Goal: Task Accomplishment & Management: Use online tool/utility

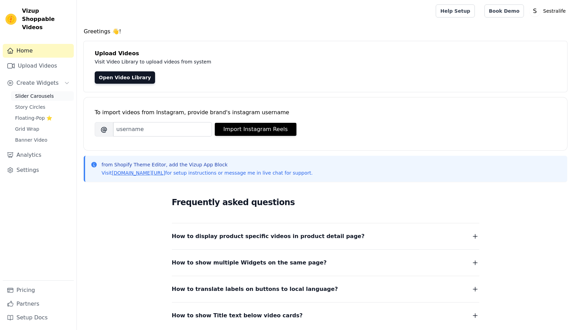
click at [30, 93] on span "Slider Carousels" at bounding box center [34, 96] width 39 height 7
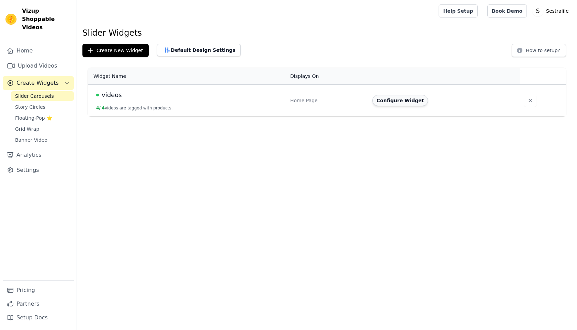
click at [410, 104] on button "Configure Widget" at bounding box center [400, 100] width 56 height 11
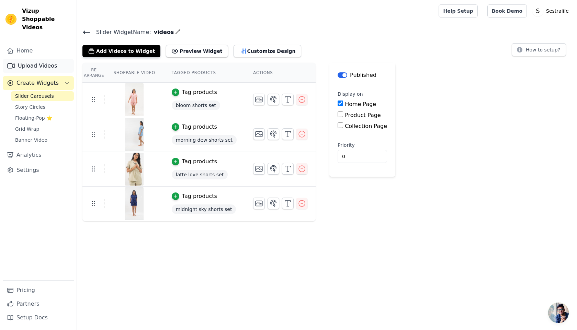
click at [32, 60] on link "Upload Videos" at bounding box center [38, 66] width 71 height 14
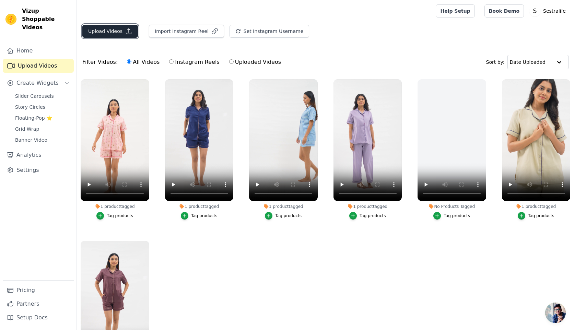
click at [108, 33] on button "Upload Videos" at bounding box center [110, 31] width 56 height 13
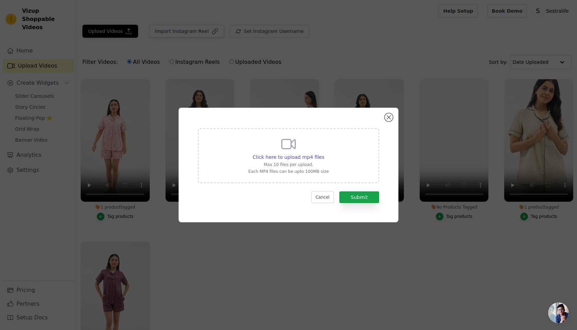
click at [333, 203] on div "Click here to upload mp4 files Max 10 files per upload. Each MP4 files can be u…" at bounding box center [288, 165] width 195 height 90
click at [324, 198] on button "Cancel" at bounding box center [322, 197] width 23 height 12
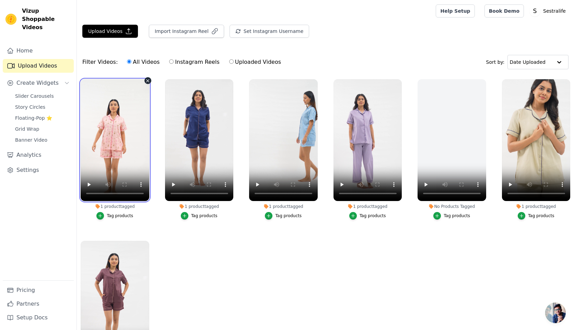
click at [119, 157] on video at bounding box center [115, 140] width 69 height 122
click at [122, 133] on video at bounding box center [115, 140] width 69 height 122
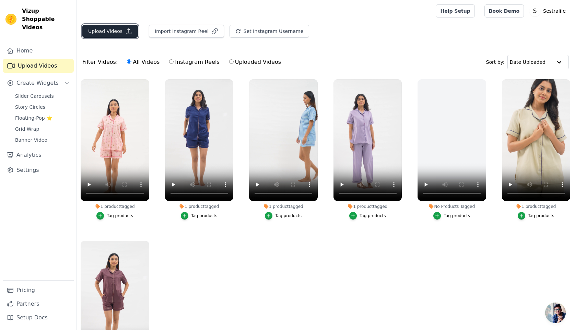
click at [110, 32] on button "Upload Videos" at bounding box center [110, 31] width 56 height 13
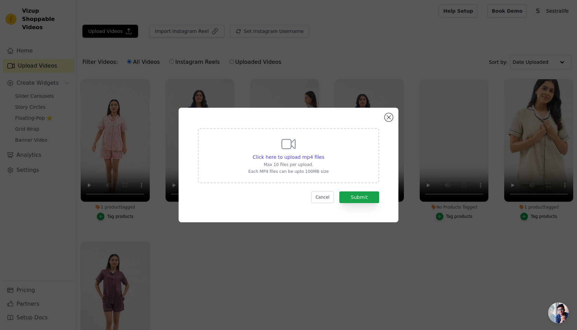
click at [293, 161] on div "Click here to upload mp4 files Max 10 files per upload. Each MP4 files can be u…" at bounding box center [288, 155] width 80 height 38
click at [324, 154] on input "Click here to upload mp4 files Max 10 files per upload. Each MP4 files can be u…" at bounding box center [324, 153] width 0 height 0
type input "C:\fakepath\02.mp4"
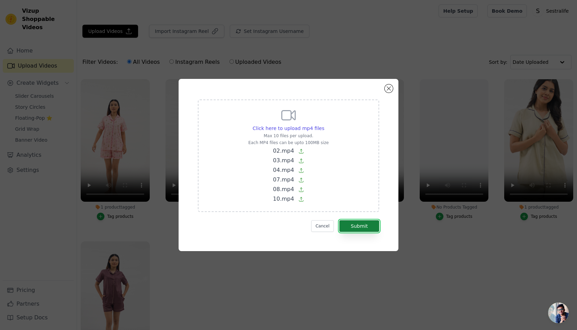
click at [360, 227] on button "Submit" at bounding box center [359, 226] width 40 height 12
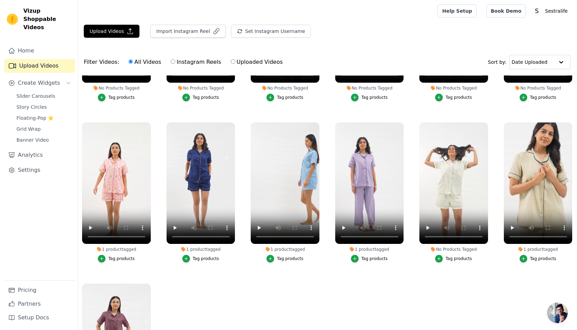
scroll to position [120, 0]
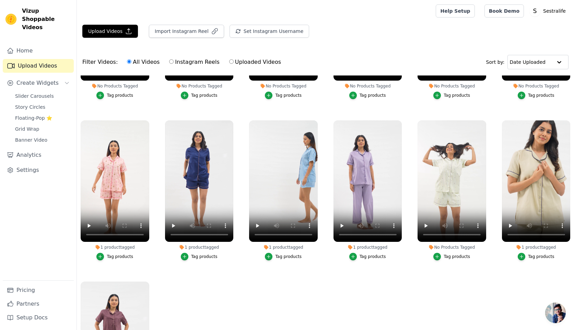
click at [462, 256] on div "Tag products" at bounding box center [457, 256] width 26 height 5
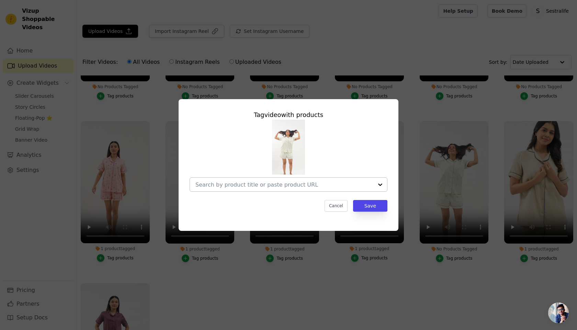
click at [268, 182] on input "No Products Tagged Tag video with products Cancel Save Tag products" at bounding box center [284, 185] width 178 height 7
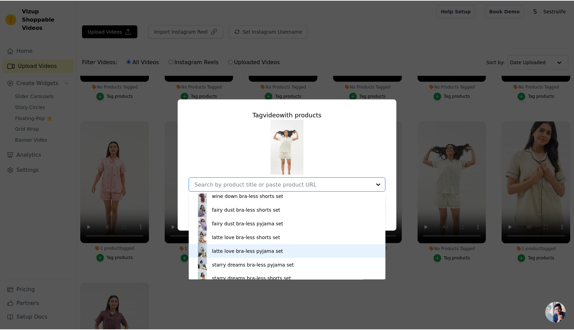
scroll to position [133, 0]
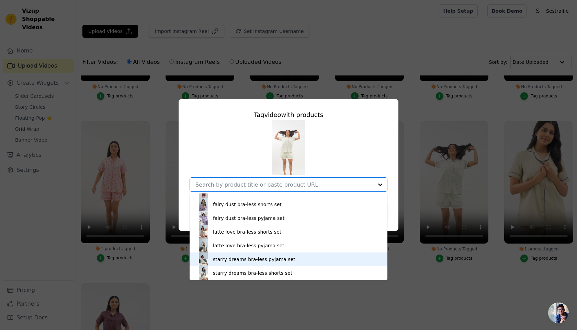
click at [251, 257] on div "starry dreams bra-less pyjama set" at bounding box center [254, 259] width 82 height 7
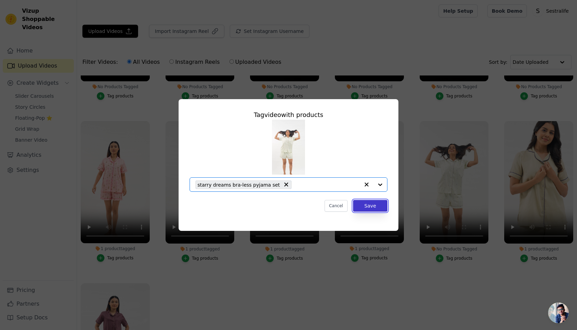
click at [376, 205] on button "Save" at bounding box center [370, 206] width 34 height 12
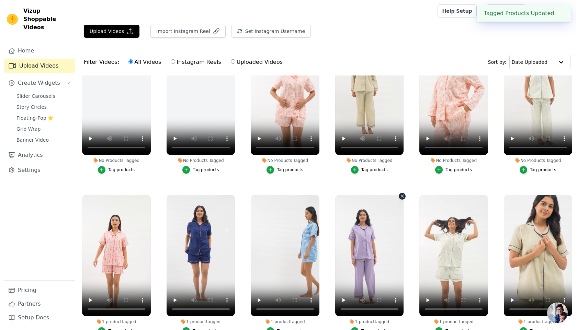
scroll to position [45, 0]
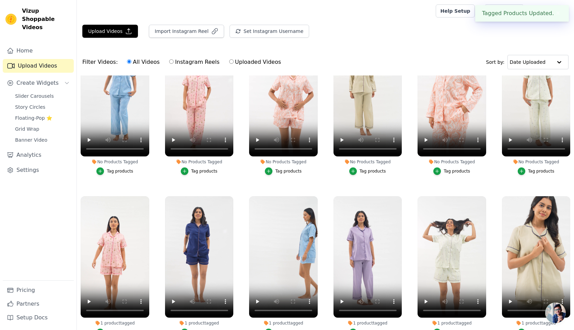
click at [531, 173] on div "Tag products" at bounding box center [541, 171] width 26 height 5
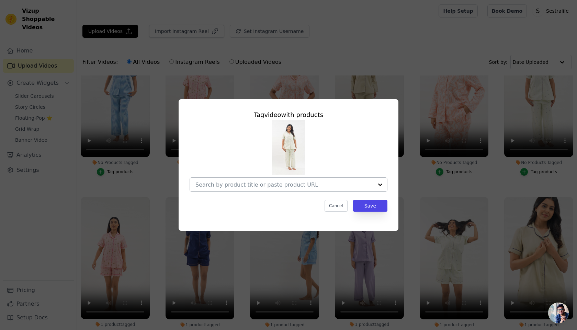
click at [321, 180] on div at bounding box center [284, 185] width 178 height 14
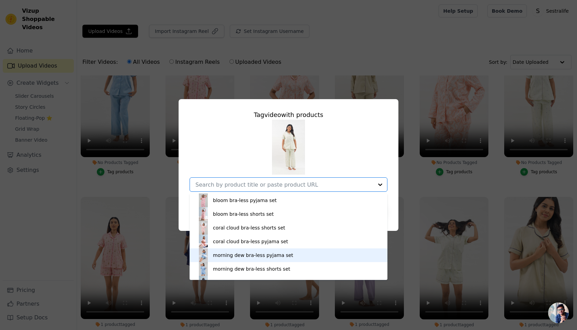
scroll to position [133, 0]
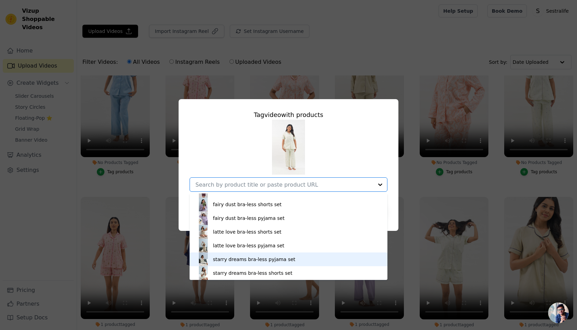
click at [235, 261] on div "starry dreams bra-less pyjama set" at bounding box center [254, 259] width 82 height 7
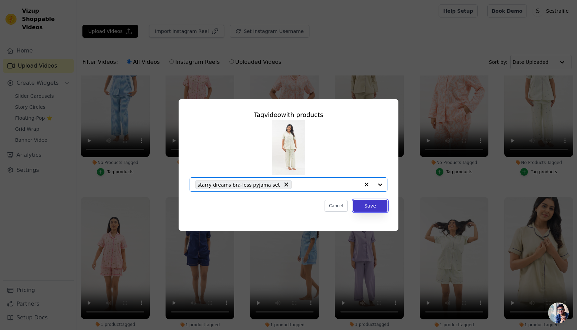
click at [378, 208] on button "Save" at bounding box center [370, 206] width 34 height 12
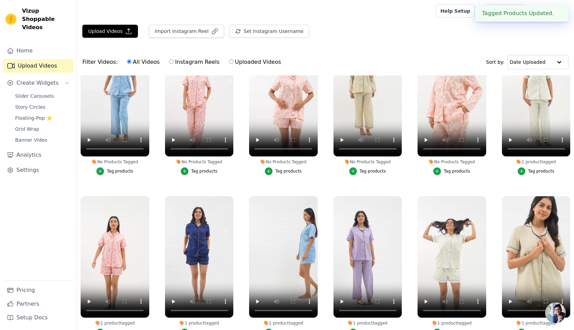
click at [461, 171] on div "Tag products" at bounding box center [457, 171] width 26 height 5
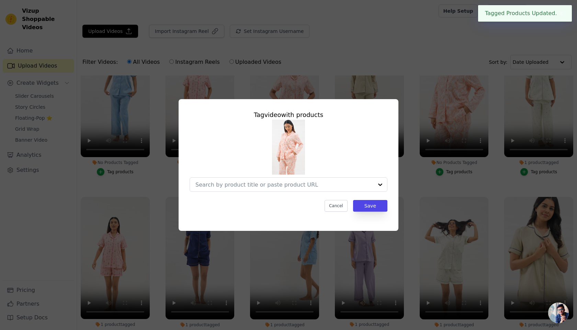
click at [282, 194] on div "Tag video with products Cancel Save" at bounding box center [288, 161] width 209 height 113
click at [277, 187] on input "No Products Tagged Tag video with products Option undefined, selected. Select i…" at bounding box center [284, 185] width 178 height 7
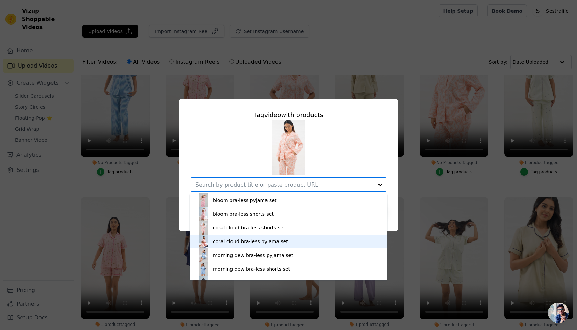
click at [257, 239] on div "coral cloud bra-less pyjama set" at bounding box center [250, 241] width 75 height 7
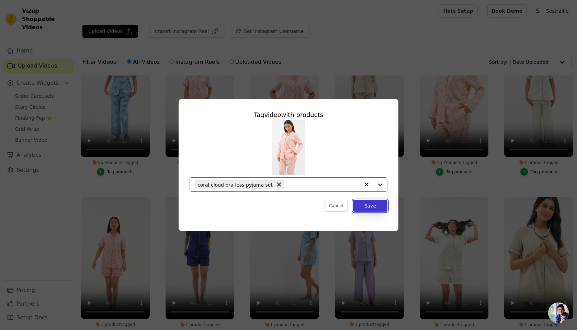
click at [367, 204] on button "Save" at bounding box center [370, 206] width 34 height 12
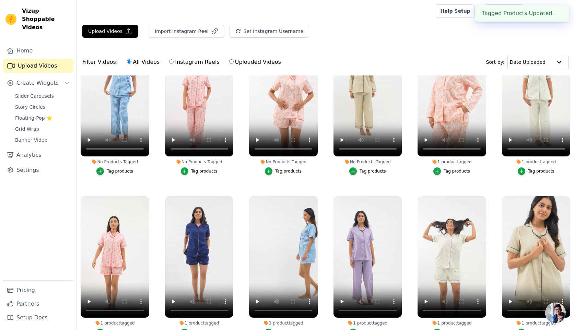
click at [372, 170] on div "Tag products" at bounding box center [373, 171] width 26 height 5
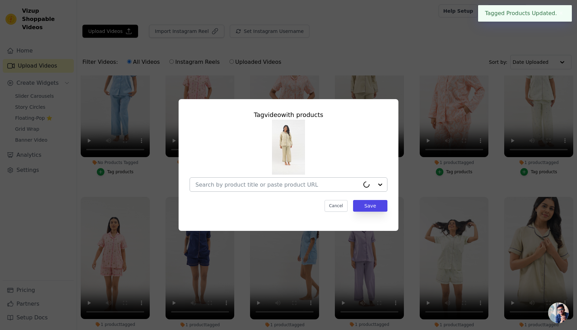
click at [261, 180] on div at bounding box center [277, 185] width 164 height 14
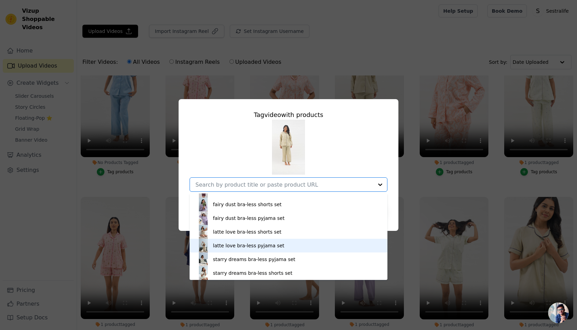
click at [244, 246] on div "latte love bra-less pyjama set" at bounding box center [248, 245] width 71 height 7
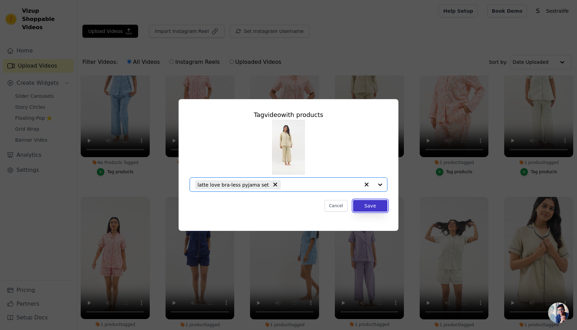
click at [365, 208] on button "Save" at bounding box center [370, 206] width 34 height 12
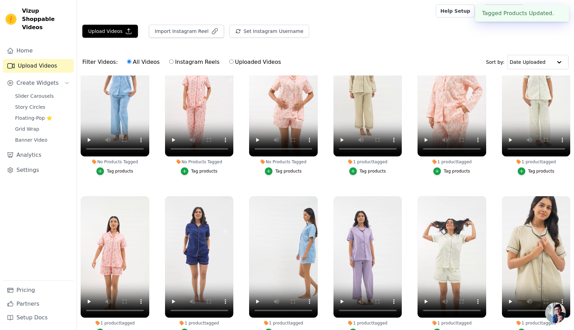
click at [281, 172] on div "Tag products" at bounding box center [288, 171] width 26 height 5
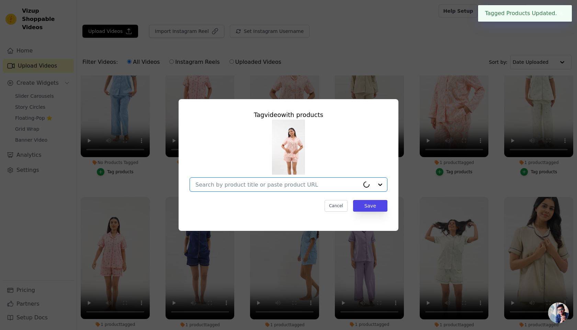
click at [247, 184] on input "No Products Tagged Tag video with products Option undefined, selected. Select i…" at bounding box center [277, 185] width 164 height 7
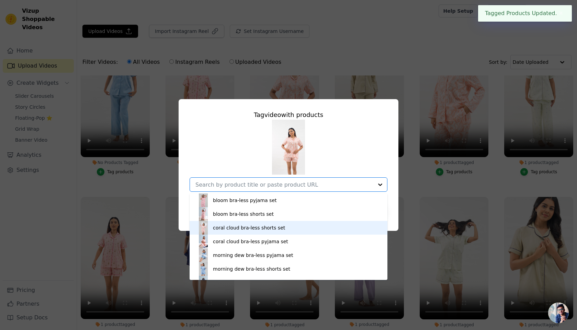
click at [240, 229] on div "coral cloud bra-less shorts set" at bounding box center [249, 227] width 72 height 7
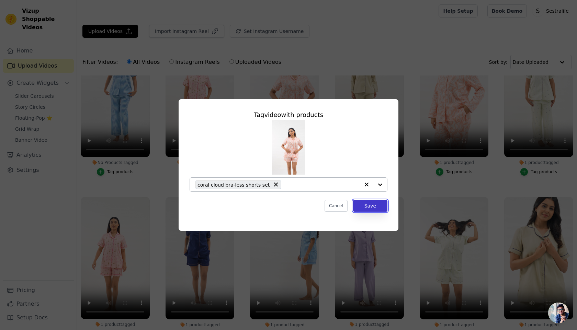
click at [380, 207] on button "Save" at bounding box center [370, 206] width 34 height 12
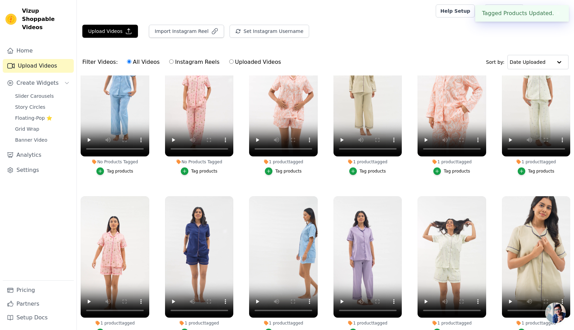
click at [212, 171] on div "Tag products" at bounding box center [204, 171] width 26 height 5
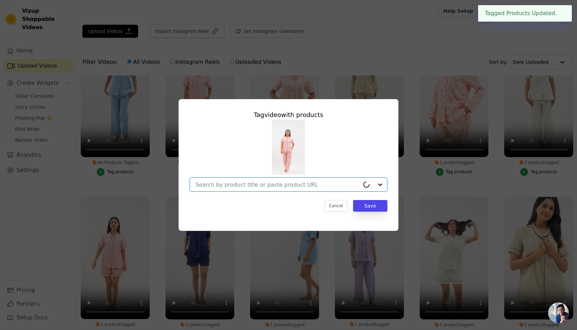
click at [257, 187] on input "No Products Tagged Tag video with products Option undefined, selected. Select i…" at bounding box center [277, 185] width 164 height 7
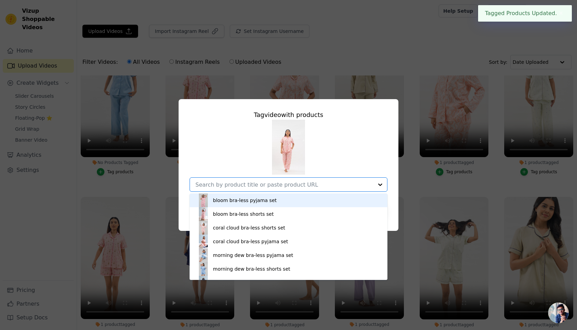
click at [249, 201] on div "bloom bra-less pyjama set" at bounding box center [245, 200] width 64 height 7
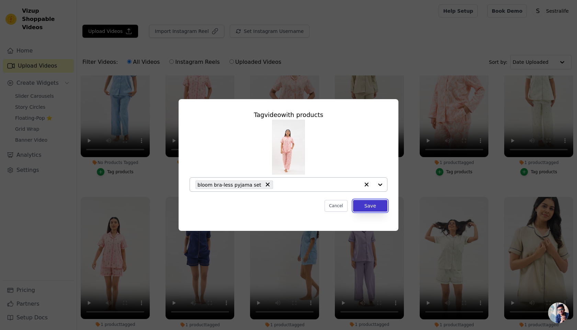
click at [373, 207] on button "Save" at bounding box center [370, 206] width 34 height 12
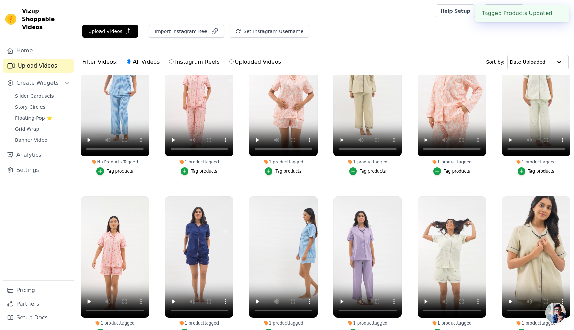
click at [125, 171] on div "Tag products" at bounding box center [120, 171] width 26 height 5
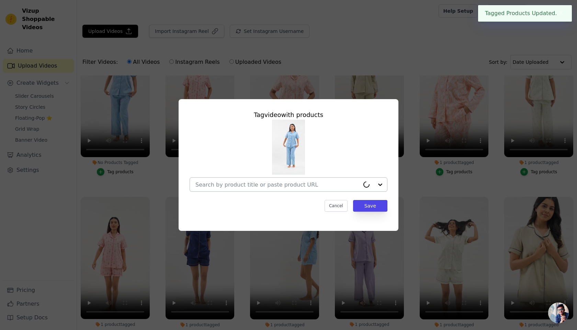
click at [279, 182] on input "No Products Tagged Tag video with products Cancel Save Tag products" at bounding box center [277, 185] width 164 height 7
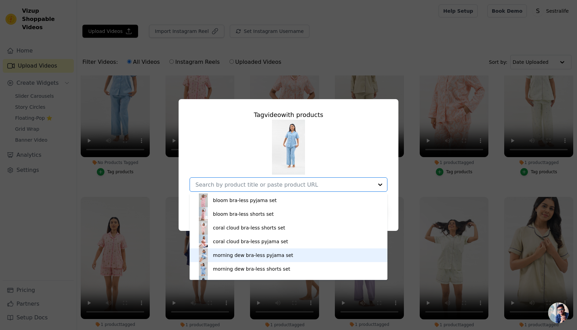
click at [260, 257] on div "morning dew bra-less pyjama set" at bounding box center [253, 255] width 80 height 7
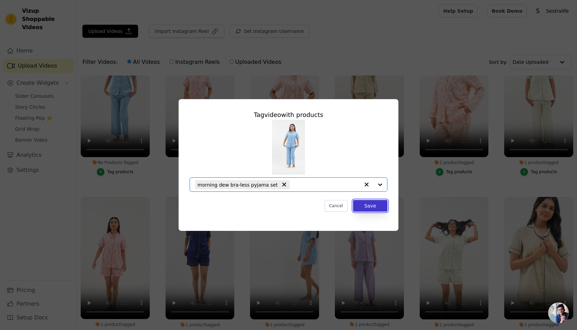
click at [372, 201] on button "Save" at bounding box center [370, 206] width 34 height 12
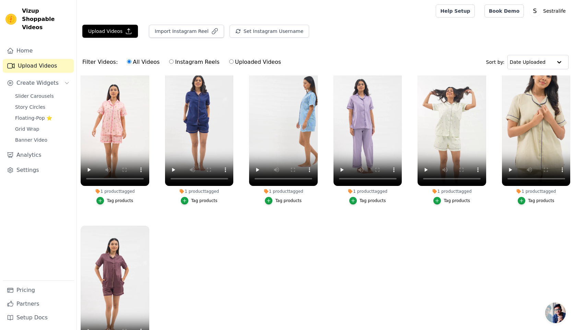
scroll to position [0, 0]
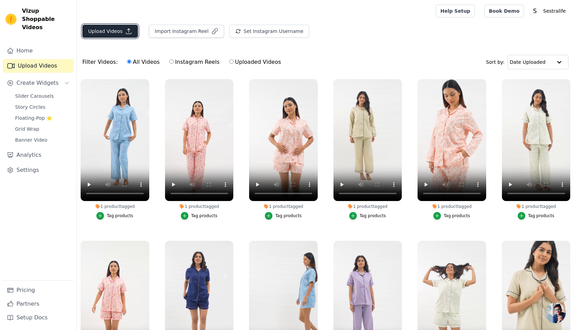
click at [105, 32] on button "Upload Videos" at bounding box center [110, 31] width 56 height 13
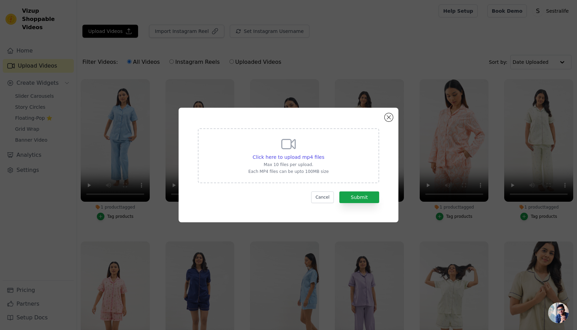
click at [292, 170] on p "Each MP4 files can be upto 100MB size" at bounding box center [288, 171] width 80 height 5
click at [324, 154] on input "Click here to upload mp4 files Max 10 files per upload. Each MP4 files can be u…" at bounding box center [324, 153] width 0 height 0
click at [280, 158] on span "Click here to upload mp4 files" at bounding box center [289, 156] width 72 height 5
click at [324, 154] on input "Click here to upload mp4 files Max 10 files per upload. Each MP4 files can be u…" at bounding box center [324, 153] width 0 height 0
type input "C:\fakepath\14.mp4"
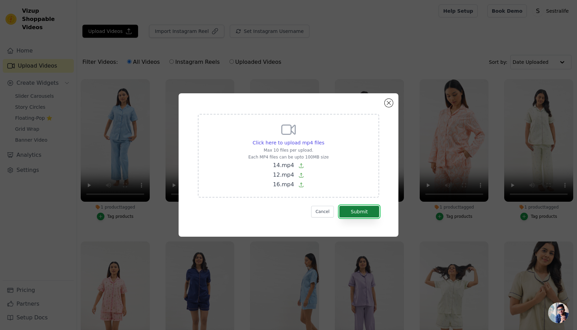
click at [367, 217] on button "Submit" at bounding box center [359, 212] width 40 height 12
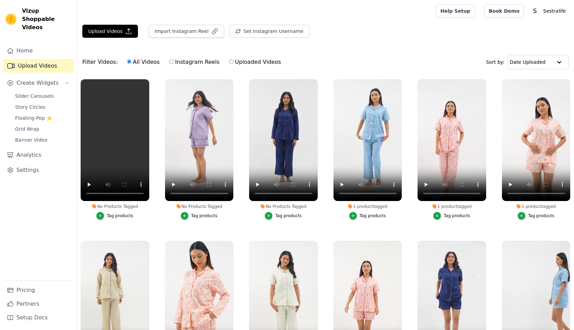
click at [291, 217] on div "Tag products" at bounding box center [288, 215] width 26 height 5
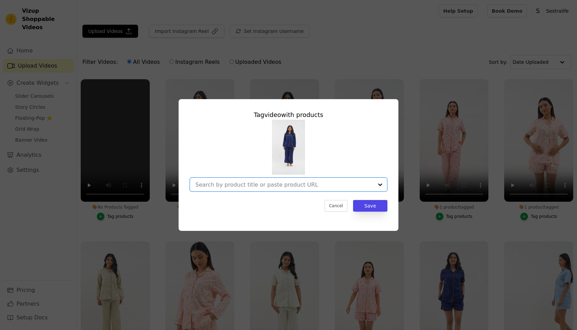
click at [278, 185] on input "No Products Tagged Tag video with products Option undefined, selected. Select i…" at bounding box center [284, 185] width 178 height 7
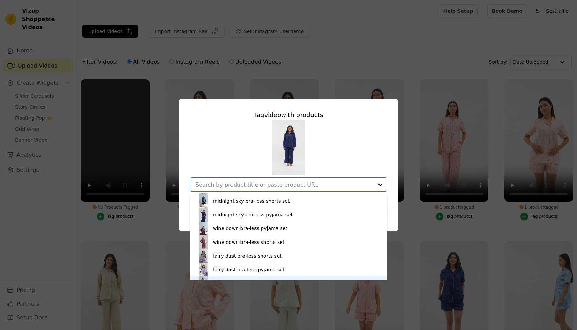
scroll to position [73, 0]
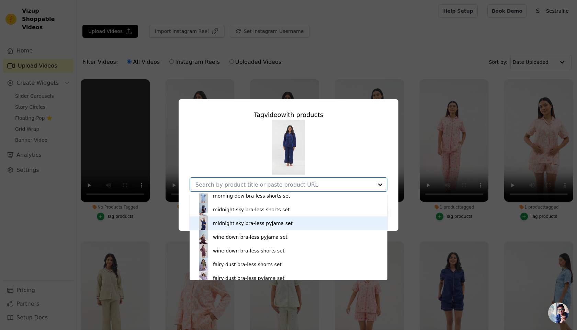
click at [235, 218] on div "midnight sky bra-less pyjama set" at bounding box center [288, 224] width 184 height 14
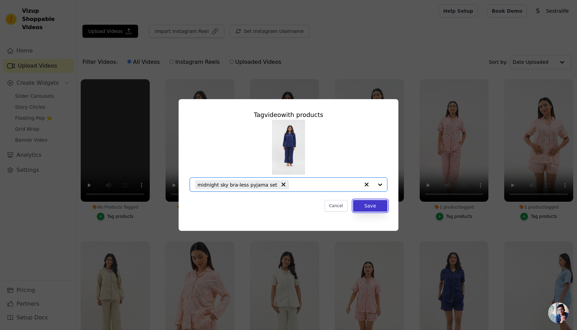
click at [381, 205] on button "Save" at bounding box center [370, 206] width 34 height 12
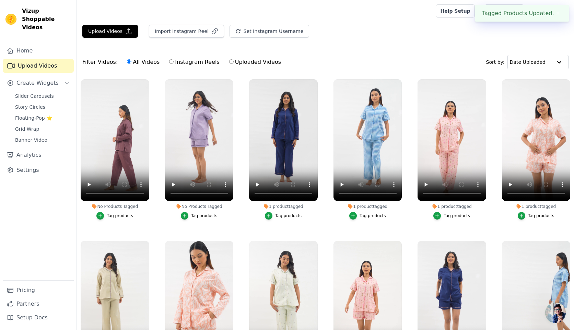
click at [203, 215] on div "Tag products" at bounding box center [204, 215] width 26 height 5
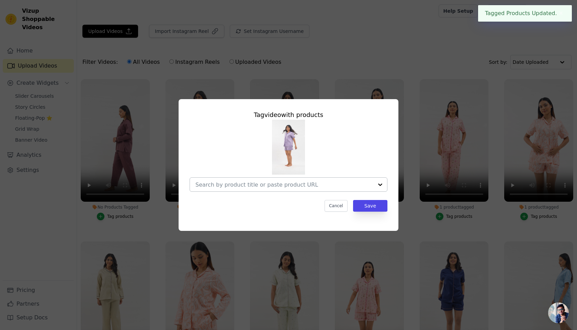
click at [233, 184] on input "No Products Tagged Tag video with products Cancel Save Tag products" at bounding box center [284, 185] width 178 height 7
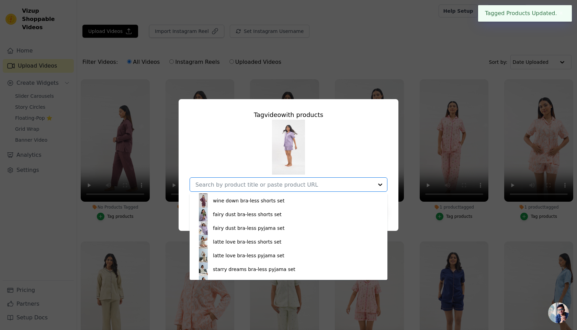
scroll to position [129, 0]
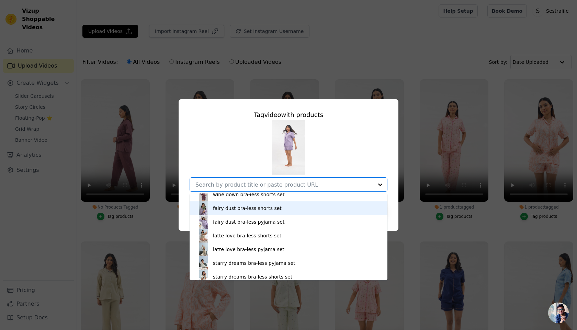
click at [222, 207] on div "fairy dust bra-less shorts set" at bounding box center [247, 208] width 69 height 7
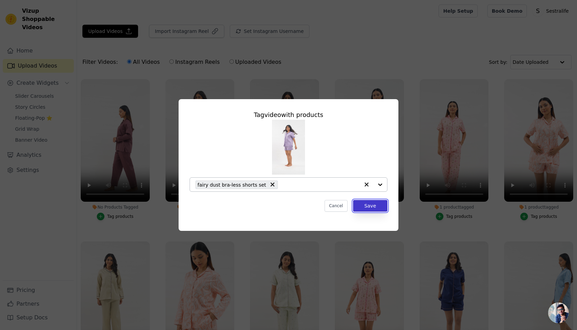
click at [368, 204] on button "Save" at bounding box center [370, 206] width 34 height 12
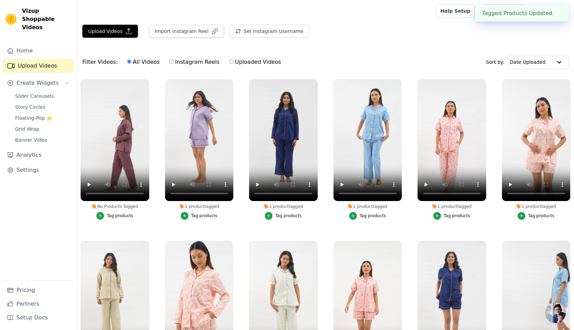
click at [116, 216] on div "Tag products" at bounding box center [120, 215] width 26 height 5
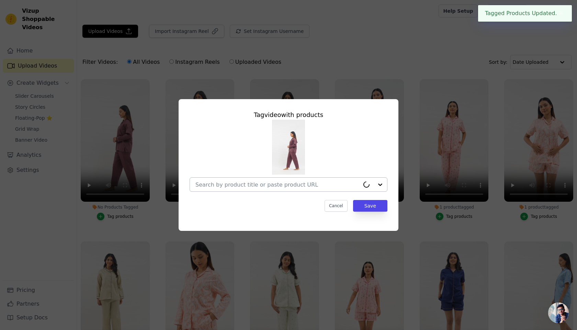
click at [262, 186] on input "No Products Tagged Tag video with products Cancel Save Tag products" at bounding box center [277, 185] width 164 height 7
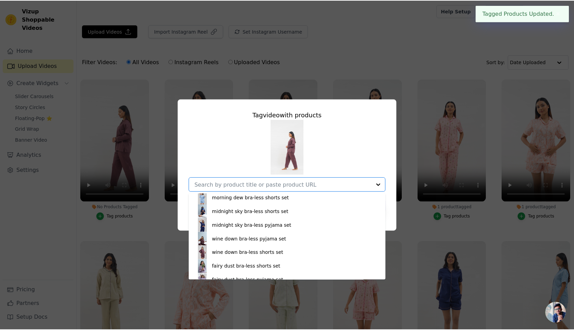
scroll to position [70, 0]
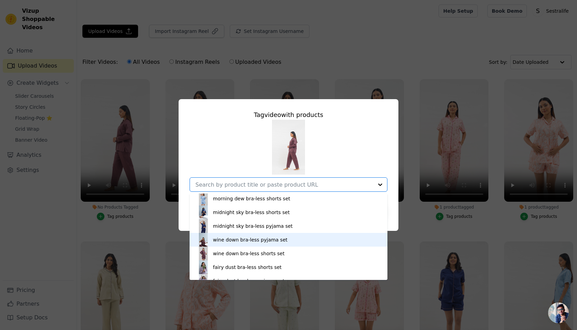
click at [254, 244] on div "wine down bra-less pyjama set" at bounding box center [288, 240] width 184 height 14
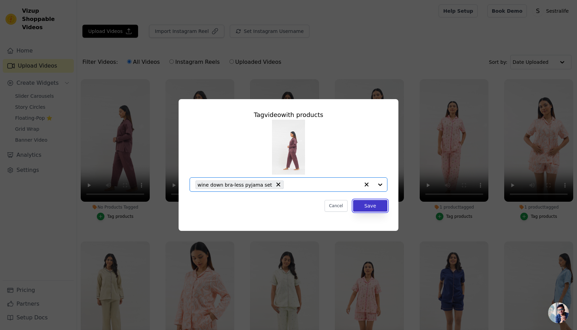
click at [375, 207] on button "Save" at bounding box center [370, 206] width 34 height 12
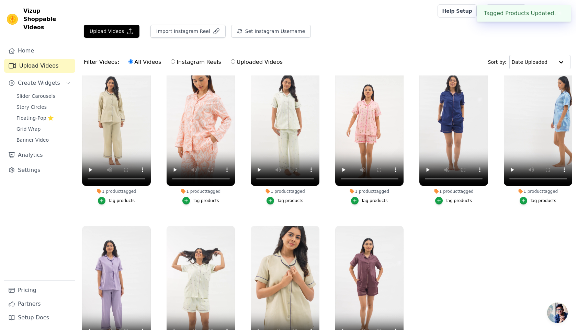
scroll to position [0, 0]
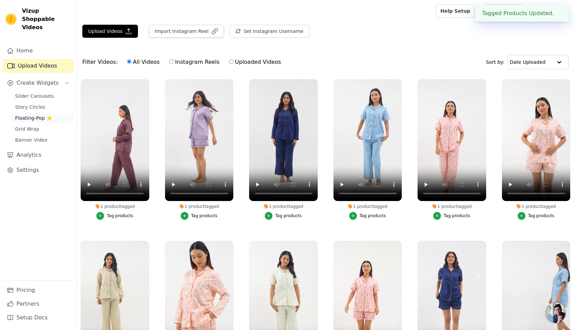
click at [47, 115] on span "Floating-Pop ⭐" at bounding box center [33, 118] width 37 height 7
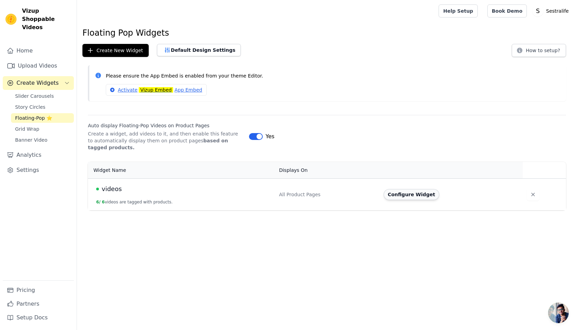
click at [424, 195] on button "Configure Widget" at bounding box center [411, 194] width 56 height 11
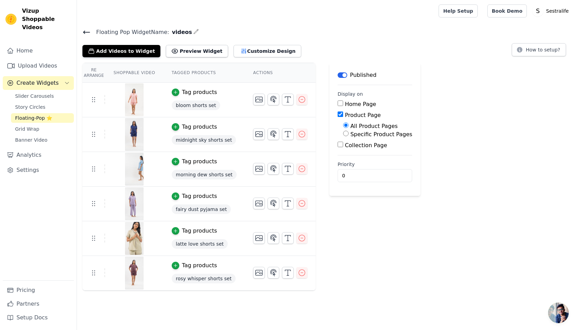
click at [360, 104] on label "Home Page" at bounding box center [360, 104] width 31 height 7
click at [343, 104] on input "Home Page" at bounding box center [339, 103] width 5 height 5
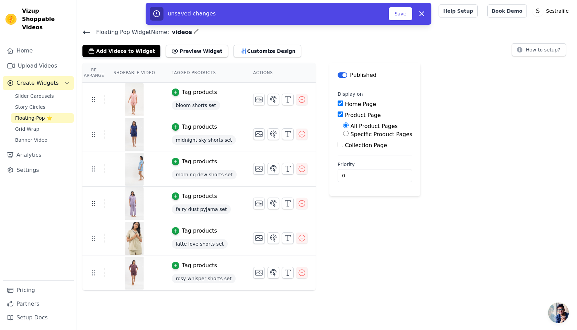
click at [108, 44] on div "Add Videos to Widget Preview Widget Customize Design" at bounding box center [194, 49] width 224 height 15
click at [110, 50] on button "Add Videos to Widget" at bounding box center [121, 51] width 78 height 12
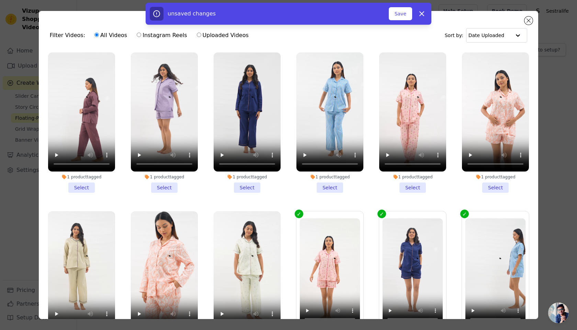
click at [91, 187] on li "1 product tagged Select" at bounding box center [81, 123] width 67 height 140
click at [0, 0] on input "1 product tagged Select" at bounding box center [0, 0] width 0 height 0
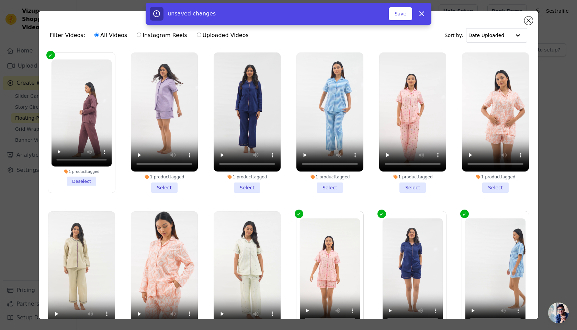
click at [181, 186] on li "1 product tagged Select" at bounding box center [164, 123] width 67 height 140
click at [0, 0] on input "1 product tagged Select" at bounding box center [0, 0] width 0 height 0
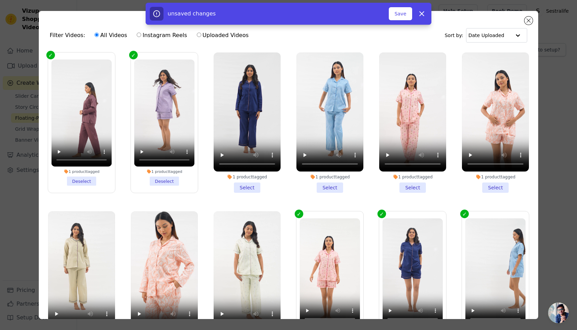
click at [258, 186] on li "1 product tagged Select" at bounding box center [246, 123] width 67 height 140
click at [0, 0] on input "1 product tagged Select" at bounding box center [0, 0] width 0 height 0
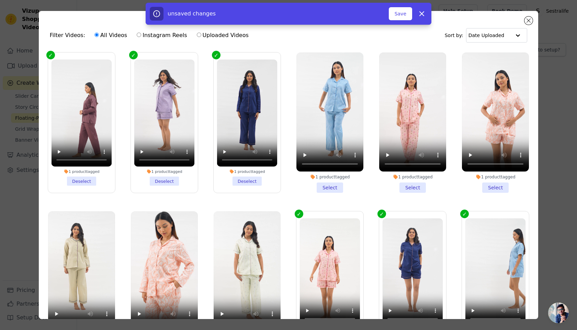
click at [323, 186] on li "1 product tagged Select" at bounding box center [329, 123] width 67 height 140
click at [0, 0] on input "1 product tagged Select" at bounding box center [0, 0] width 0 height 0
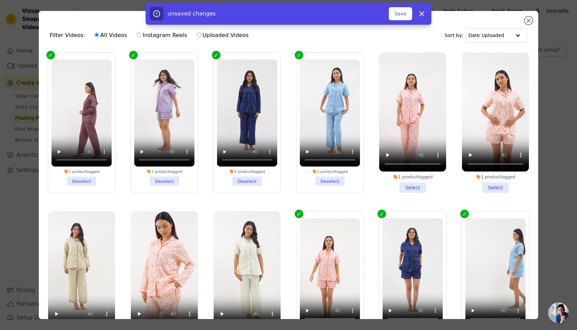
click at [416, 185] on li "1 product tagged Select" at bounding box center [412, 123] width 67 height 140
click at [0, 0] on input "1 product tagged Select" at bounding box center [0, 0] width 0 height 0
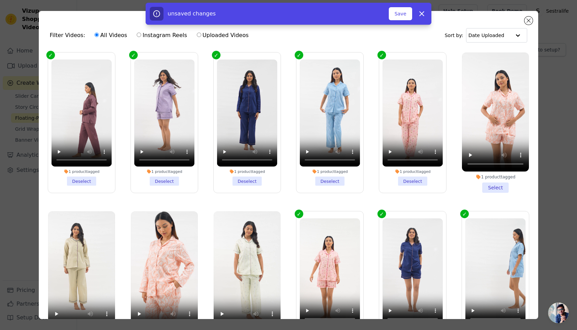
click at [487, 186] on li "1 product tagged Select" at bounding box center [495, 123] width 67 height 140
click at [0, 0] on input "1 product tagged Select" at bounding box center [0, 0] width 0 height 0
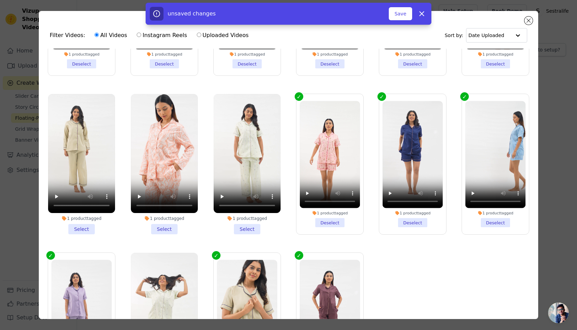
scroll to position [131, 0]
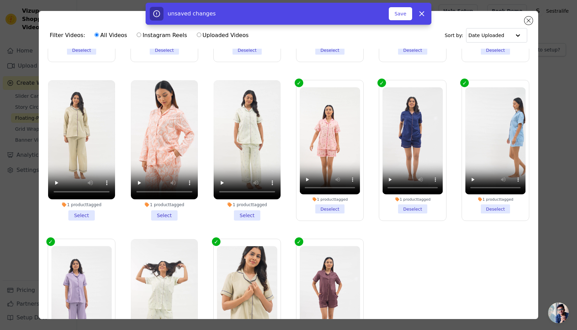
click at [247, 217] on li "1 product tagged Select" at bounding box center [246, 150] width 67 height 140
click at [0, 0] on input "1 product tagged Select" at bounding box center [0, 0] width 0 height 0
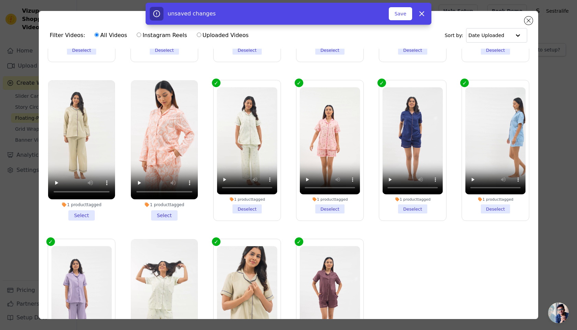
click at [169, 215] on li "1 product tagged Select" at bounding box center [164, 150] width 67 height 140
click at [0, 0] on input "1 product tagged Select" at bounding box center [0, 0] width 0 height 0
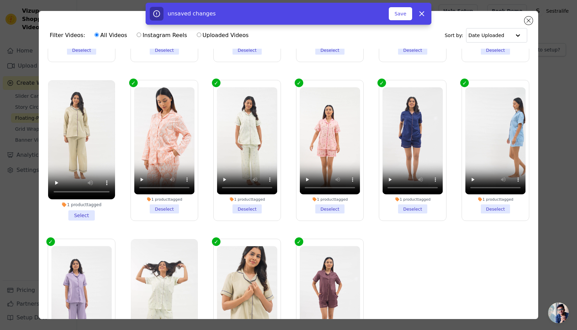
click at [68, 207] on li "1 product tagged Select" at bounding box center [81, 150] width 67 height 140
click at [0, 0] on input "1 product tagged Select" at bounding box center [0, 0] width 0 height 0
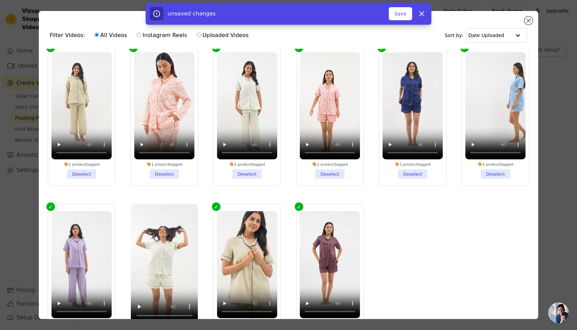
scroll to position [60, 0]
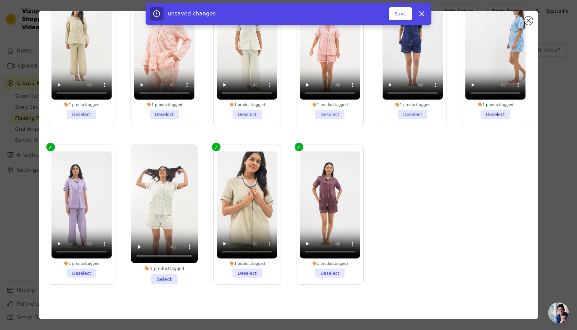
click at [164, 281] on li "1 product tagged Select" at bounding box center [164, 214] width 67 height 140
click at [0, 0] on input "1 product tagged Select" at bounding box center [0, 0] width 0 height 0
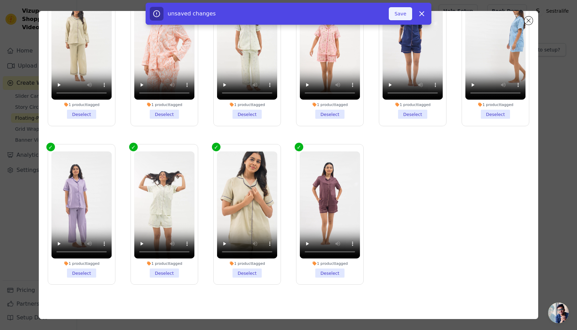
click at [389, 16] on div "Save" at bounding box center [399, 13] width 23 height 13
click at [398, 15] on button "Save" at bounding box center [399, 13] width 23 height 13
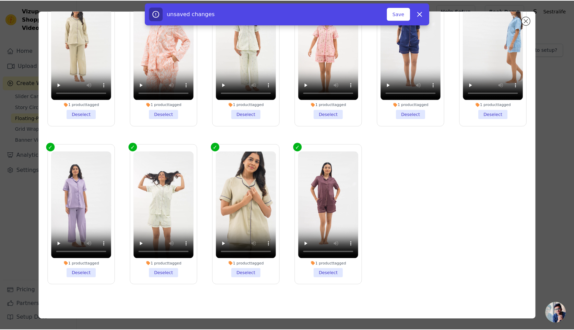
scroll to position [0, 0]
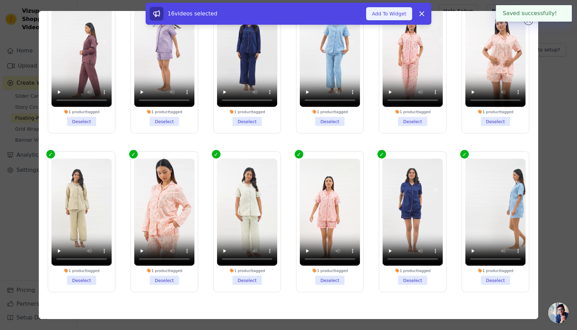
click at [408, 12] on button "Add To Widget" at bounding box center [389, 13] width 46 height 13
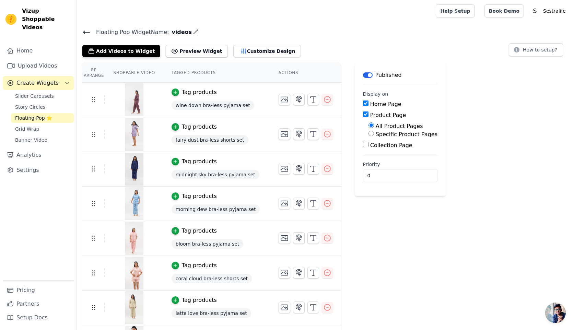
click at [365, 100] on div "Home Page" at bounding box center [400, 104] width 74 height 8
click at [363, 103] on input "Home Page" at bounding box center [365, 103] width 5 height 5
checkbox input "false"
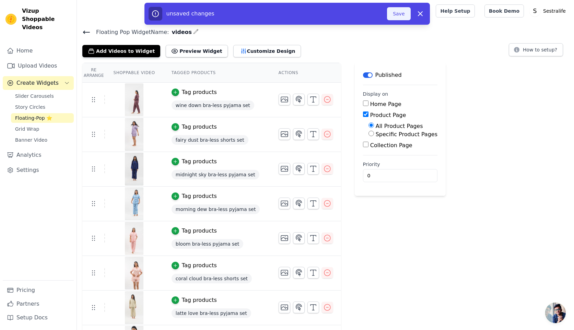
click at [404, 12] on button "Save" at bounding box center [398, 13] width 23 height 13
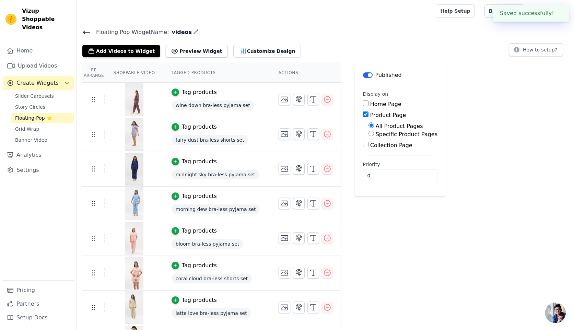
click at [380, 133] on label "Specific Product Pages" at bounding box center [407, 134] width 62 height 7
click at [374, 133] on input "Specific Product Pages" at bounding box center [371, 133] width 5 height 5
radio input "true"
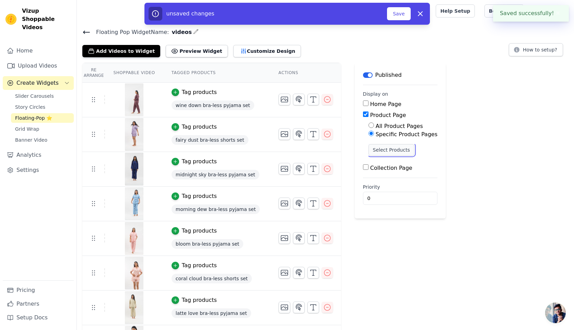
click at [380, 150] on button "Select Products" at bounding box center [392, 150] width 46 height 12
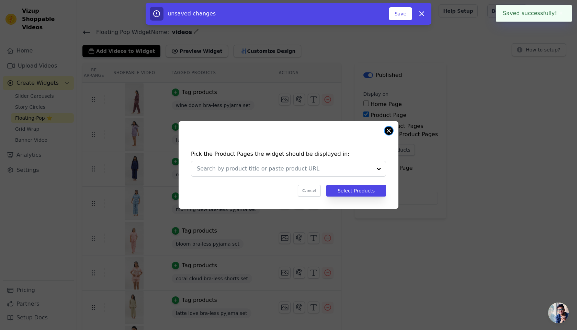
click at [388, 129] on button "Close modal" at bounding box center [388, 131] width 8 height 8
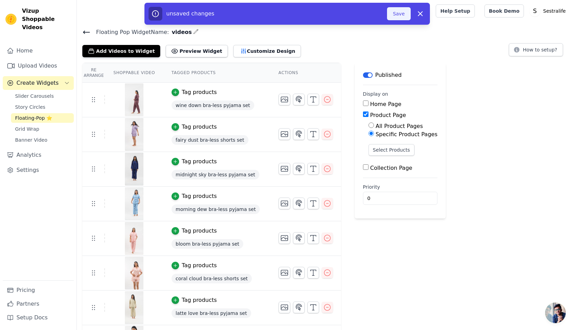
click at [403, 18] on button "Save" at bounding box center [398, 13] width 23 height 13
click at [397, 15] on button "Save" at bounding box center [398, 13] width 23 height 13
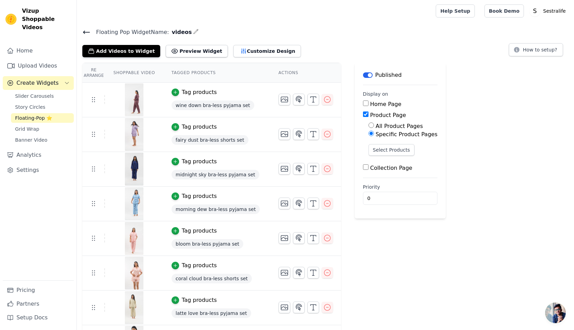
click at [383, 167] on label "Collection Page" at bounding box center [391, 168] width 42 height 7
click at [369, 167] on input "Collection Page" at bounding box center [365, 166] width 5 height 5
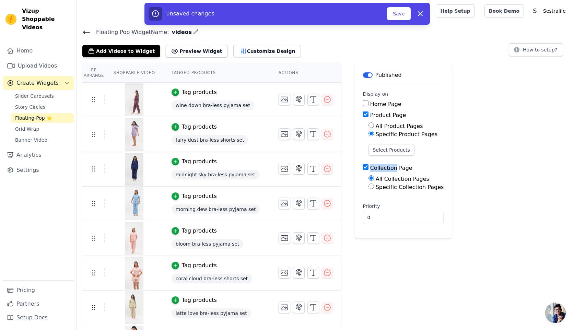
click at [383, 167] on label "Collection Page" at bounding box center [391, 168] width 42 height 7
click at [369, 167] on input "Collection Page" at bounding box center [365, 166] width 5 height 5
checkbox input "false"
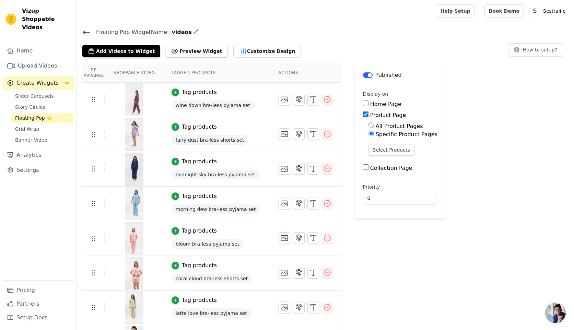
click at [385, 126] on label "All Product Pages" at bounding box center [399, 126] width 47 height 7
click at [374, 126] on input "All Product Pages" at bounding box center [371, 125] width 5 height 5
radio input "true"
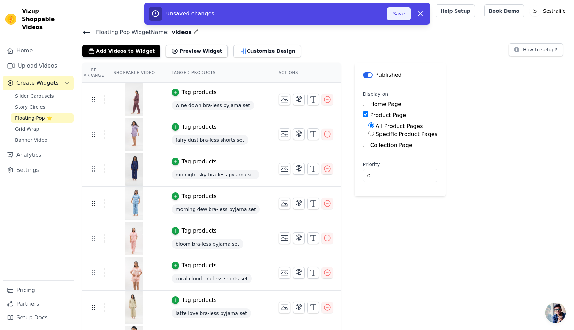
click at [403, 11] on button "Save" at bounding box center [398, 13] width 23 height 13
click at [396, 11] on button "Save" at bounding box center [398, 13] width 23 height 13
